Goal: Task Accomplishment & Management: Manage account settings

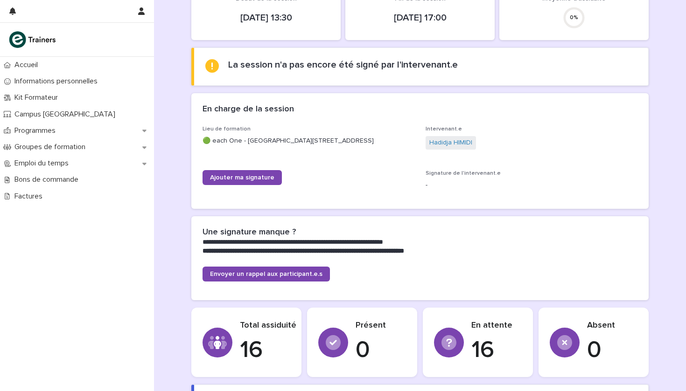
scroll to position [103, 0]
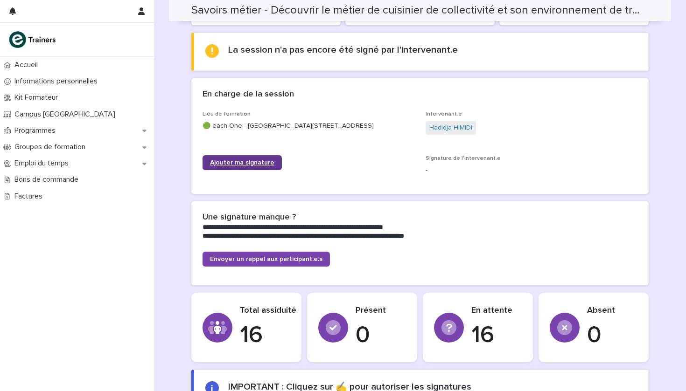
click at [238, 164] on span "Ajouter ma signature" at bounding box center [242, 163] width 64 height 7
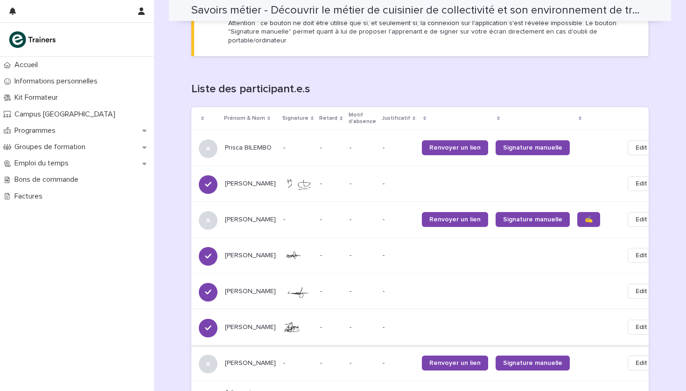
scroll to position [527, 0]
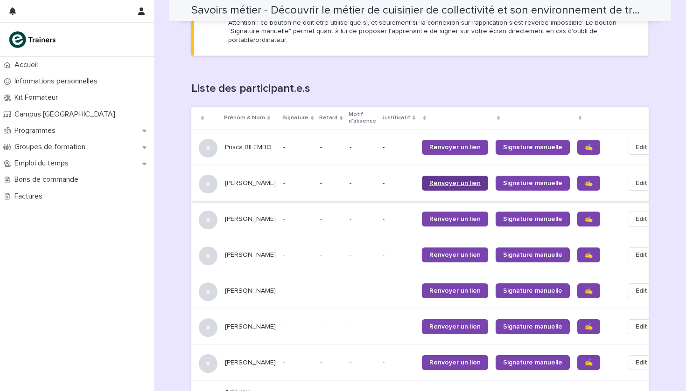
scroll to position [546, 0]
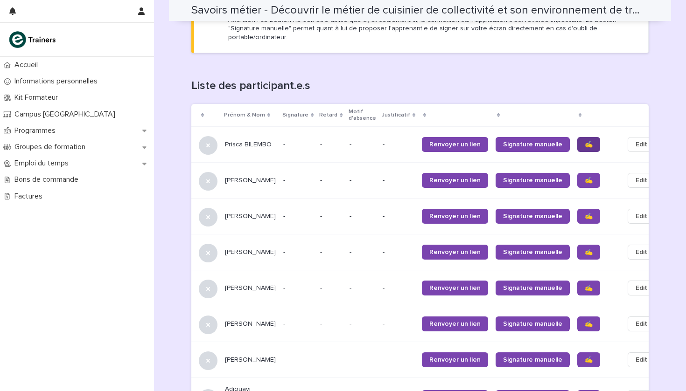
click at [585, 141] on span "✍️" at bounding box center [589, 144] width 8 height 7
click at [577, 173] on link "✍️" at bounding box center [588, 180] width 23 height 15
click at [585, 213] on span "✍️" at bounding box center [589, 216] width 8 height 7
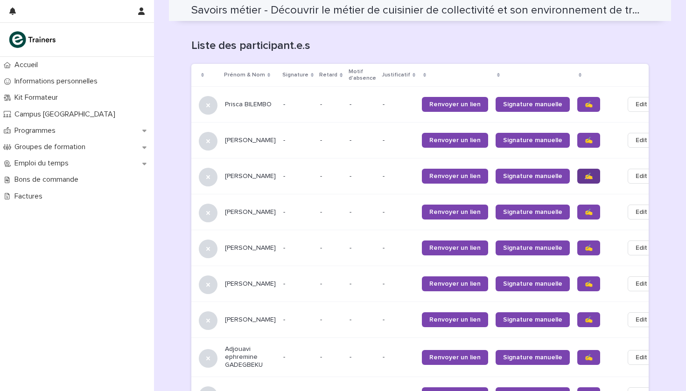
scroll to position [598, 0]
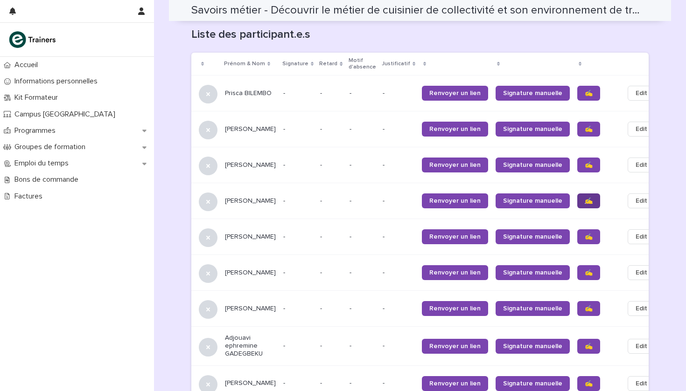
click at [585, 198] on span "✍️" at bounding box center [589, 201] width 8 height 7
click at [585, 234] on span "✍️" at bounding box center [589, 237] width 8 height 7
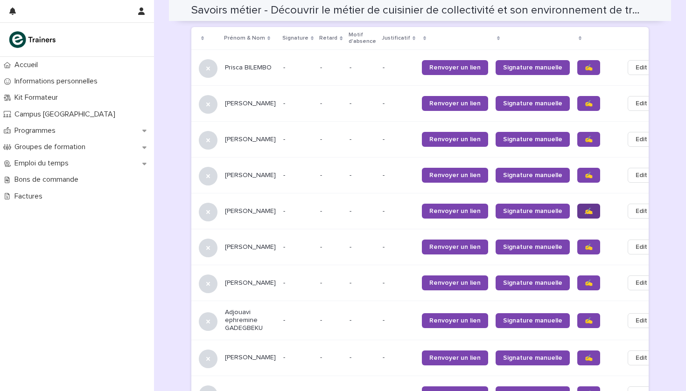
scroll to position [641, 0]
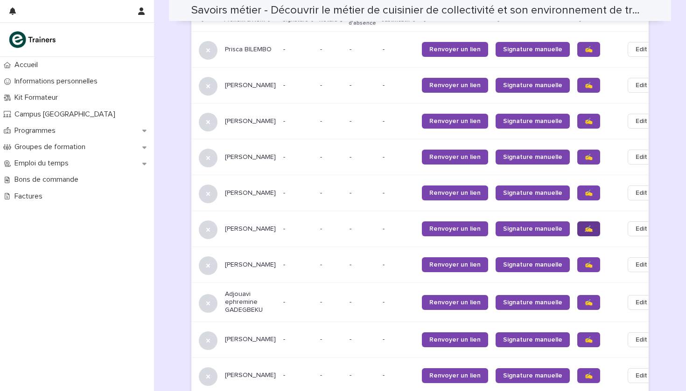
click at [585, 226] on span "✍️" at bounding box center [589, 229] width 8 height 7
click at [585, 262] on span "✍️" at bounding box center [589, 265] width 8 height 7
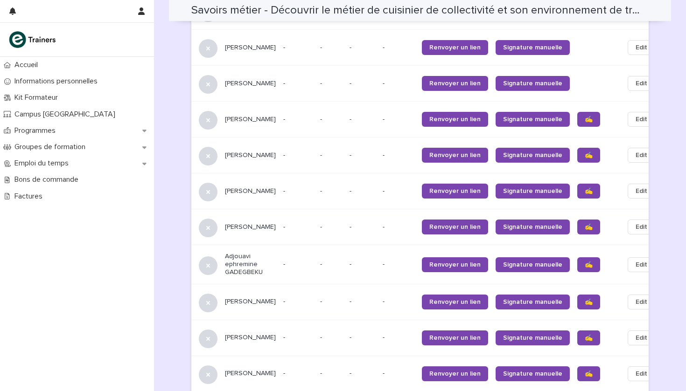
scroll to position [682, 0]
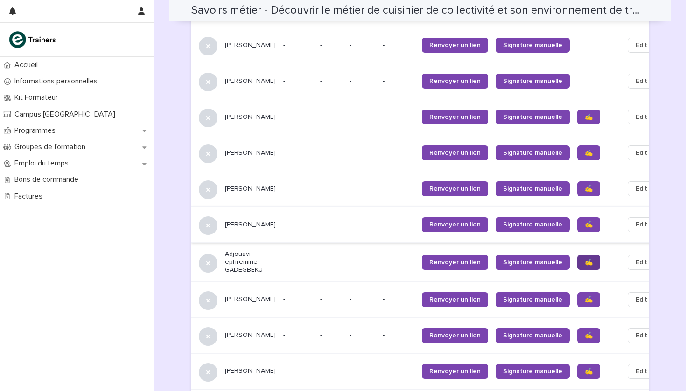
click at [585, 259] on span "✍️" at bounding box center [589, 262] width 8 height 7
click at [585, 297] on span "✍️" at bounding box center [589, 300] width 8 height 7
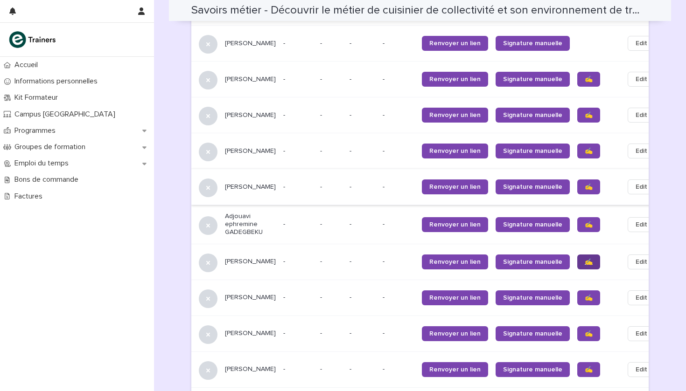
scroll to position [724, 0]
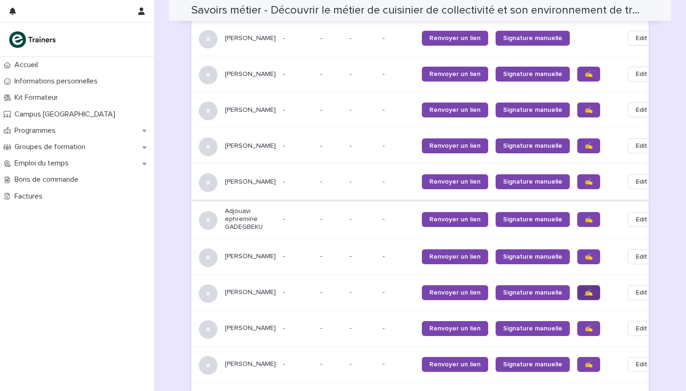
click at [577, 285] on link "✍️" at bounding box center [588, 292] width 23 height 15
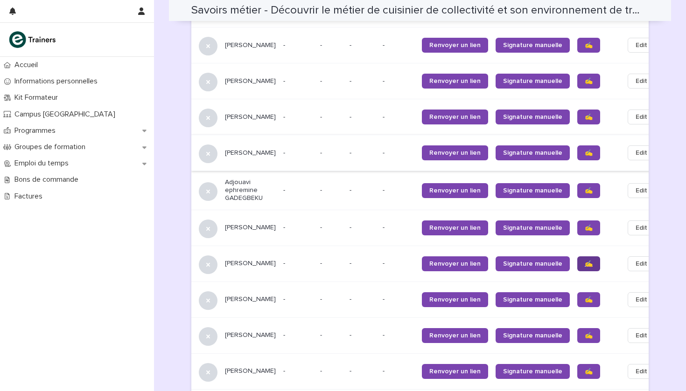
scroll to position [770, 0]
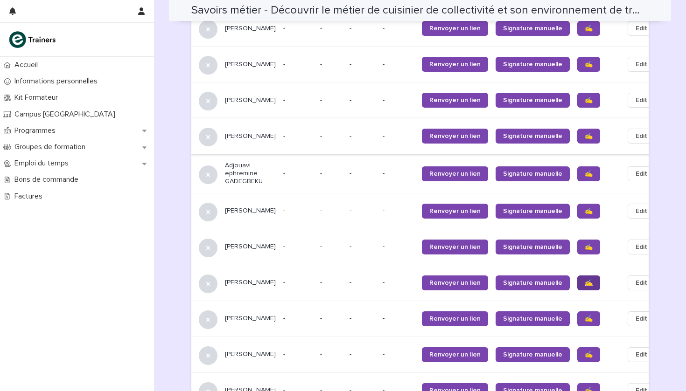
click at [585, 280] on span "✍️" at bounding box center [589, 283] width 8 height 7
click at [585, 316] on span "✍️" at bounding box center [589, 319] width 8 height 7
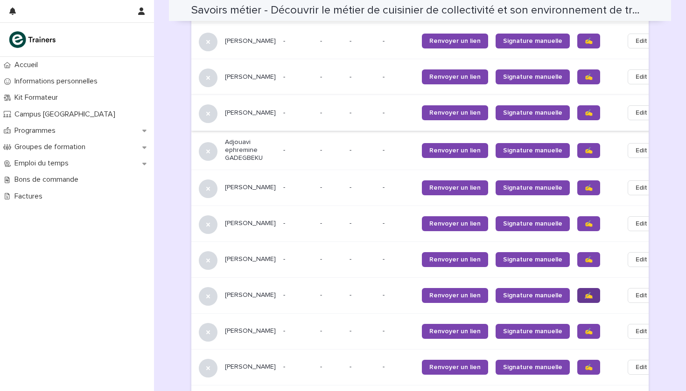
scroll to position [804, 0]
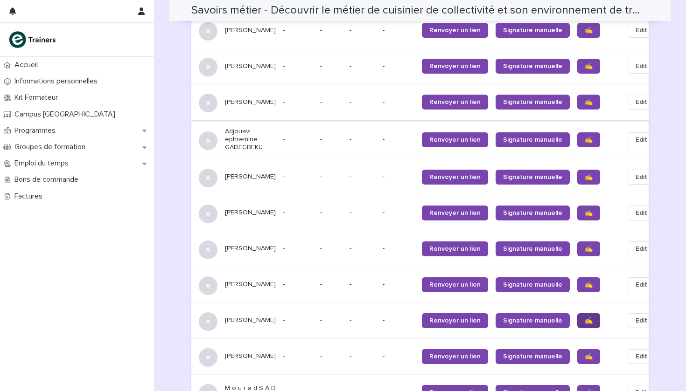
click at [585, 318] on span "✍️" at bounding box center [589, 321] width 8 height 7
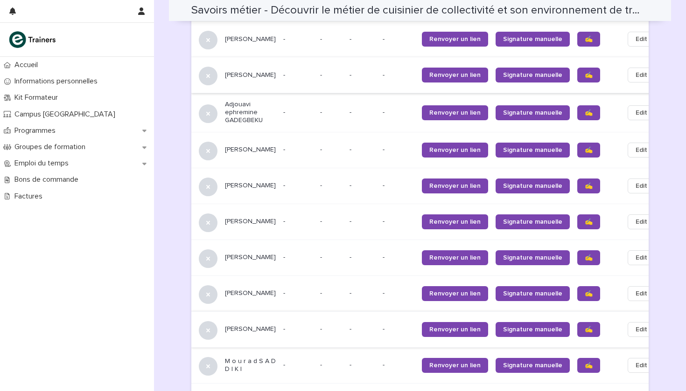
scroll to position [833, 0]
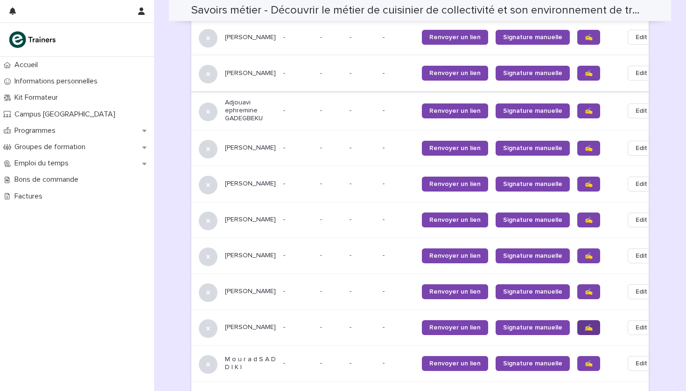
click at [585, 325] on span "✍️" at bounding box center [589, 328] width 8 height 7
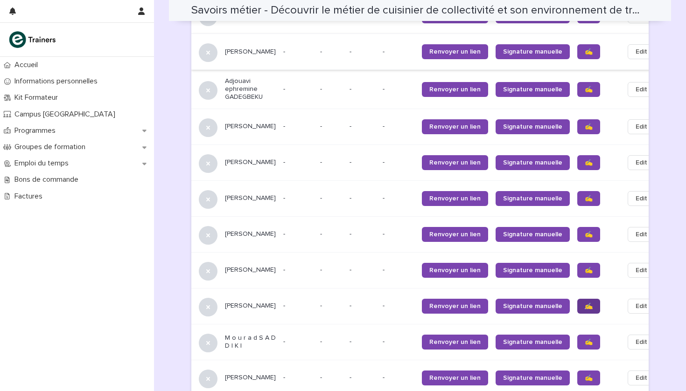
scroll to position [866, 0]
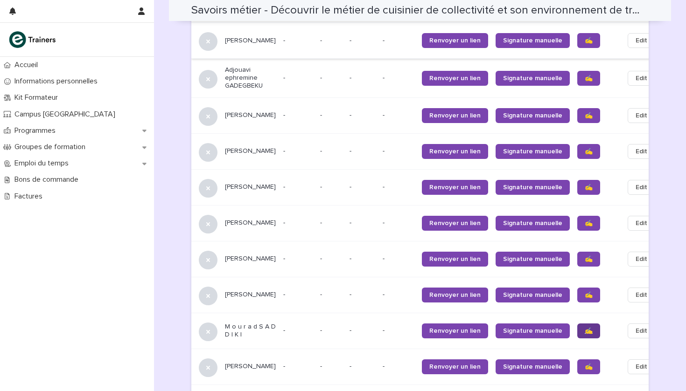
click at [585, 328] on span "✍️" at bounding box center [589, 331] width 8 height 7
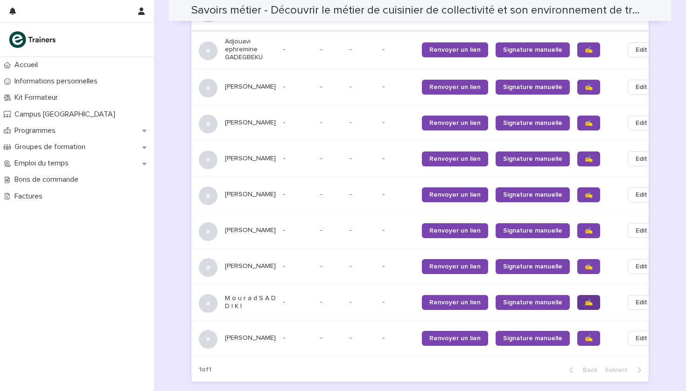
scroll to position [901, 0]
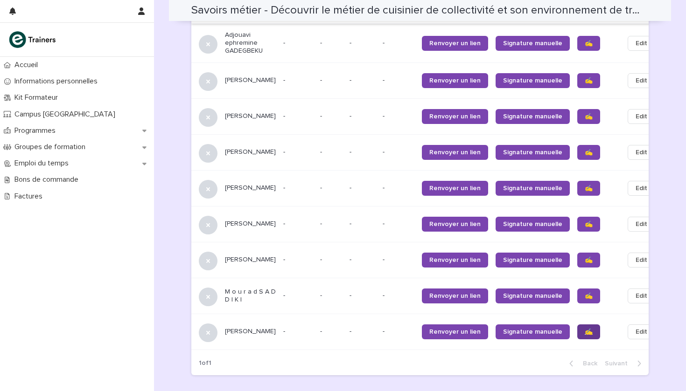
click at [585, 329] on span "✍️" at bounding box center [589, 332] width 8 height 7
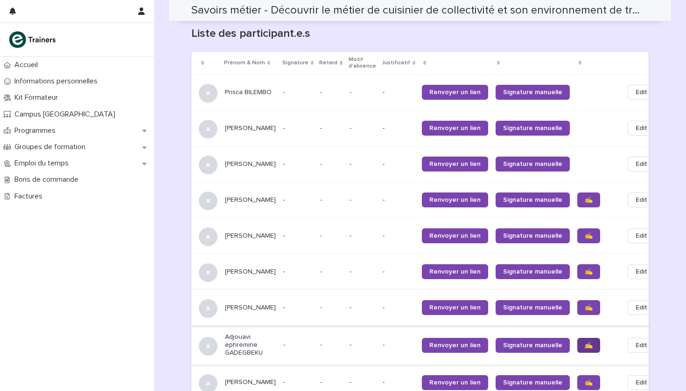
scroll to position [590, 0]
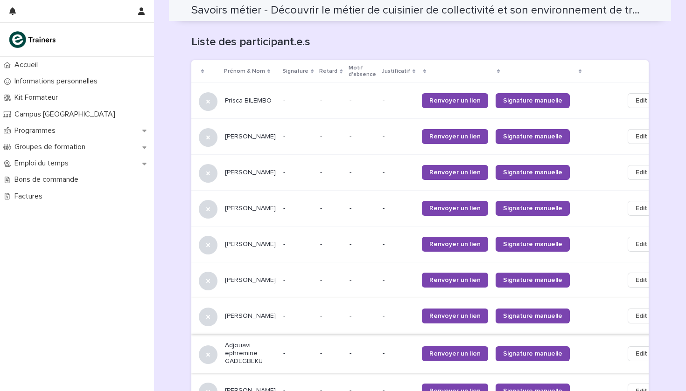
click at [635, 168] on span "Edit" at bounding box center [641, 172] width 12 height 9
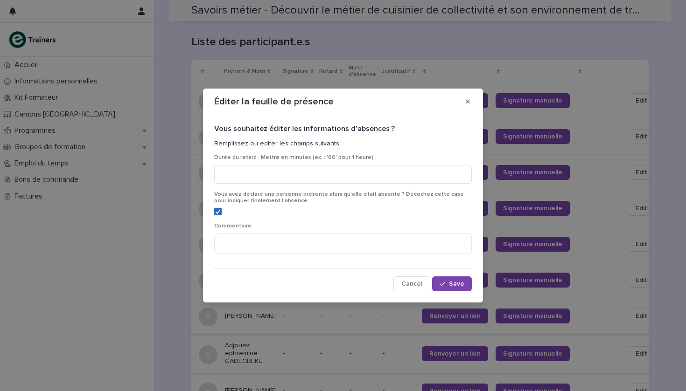
click at [218, 210] on icon at bounding box center [218, 211] width 6 height 5
click at [452, 283] on span "Save" at bounding box center [456, 284] width 15 height 7
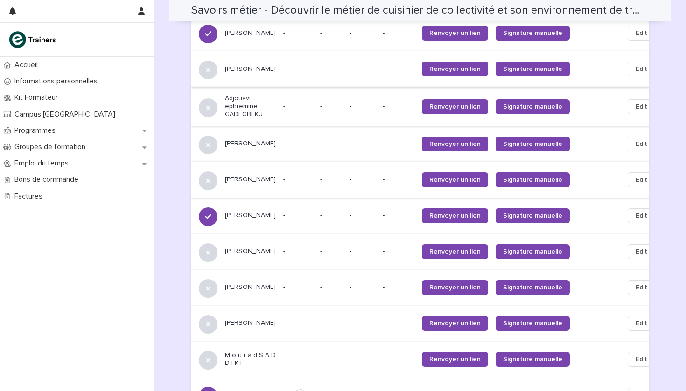
scroll to position [837, 0]
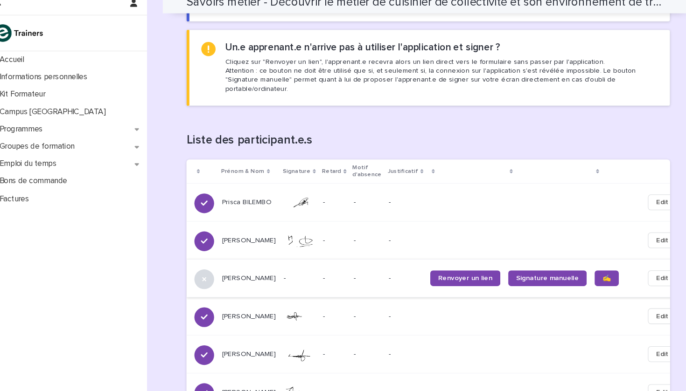
scroll to position [416, 0]
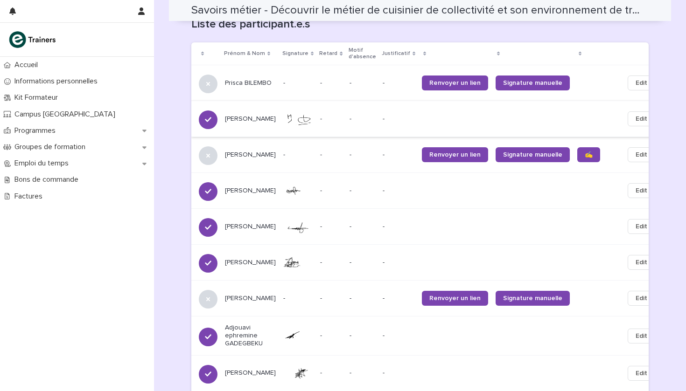
scroll to position [601, 0]
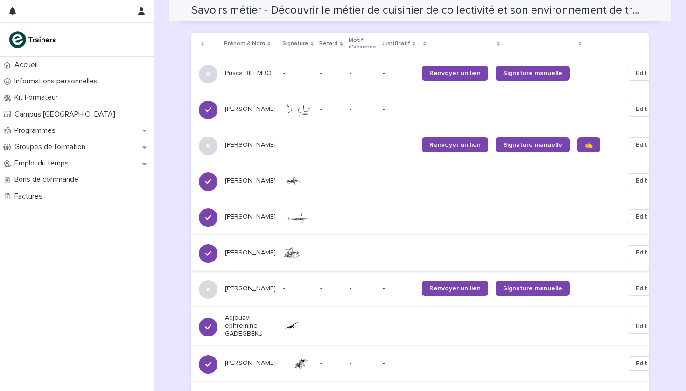
scroll to position [619, 0]
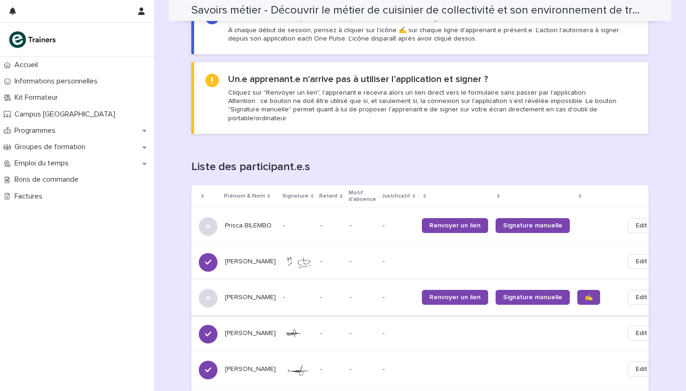
scroll to position [463, 0]
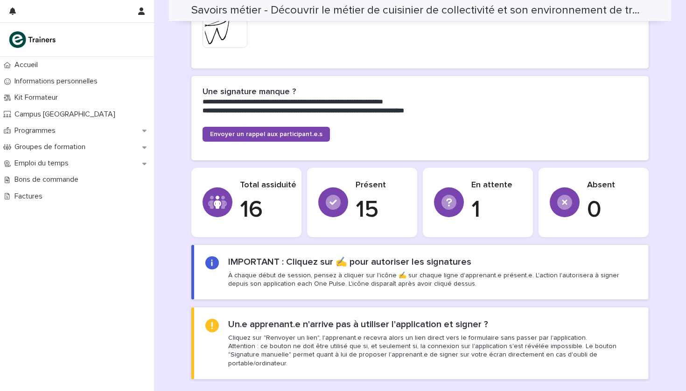
scroll to position [155, 0]
